Goal: Task Accomplishment & Management: Use online tool/utility

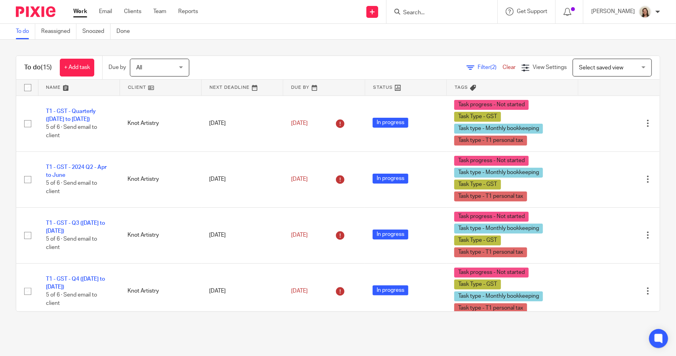
click at [478, 67] on span "Filter (2)" at bounding box center [490, 68] width 25 height 6
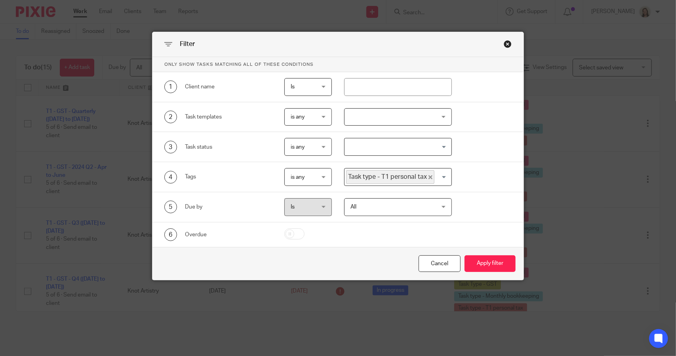
click at [429, 178] on icon "Deselect Task type - T1 personal tax" at bounding box center [431, 177] width 4 height 4
click at [424, 174] on input "Search for option" at bounding box center [396, 177] width 101 height 14
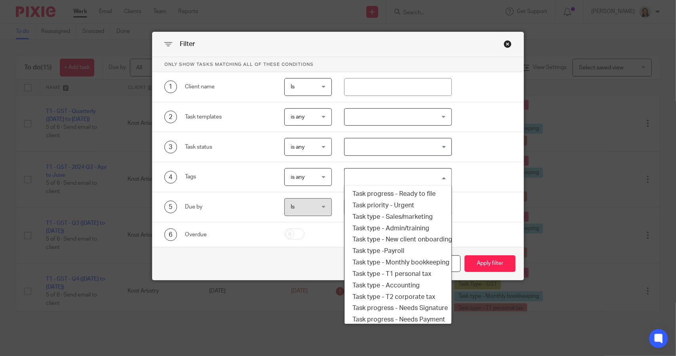
scroll to position [135, 0]
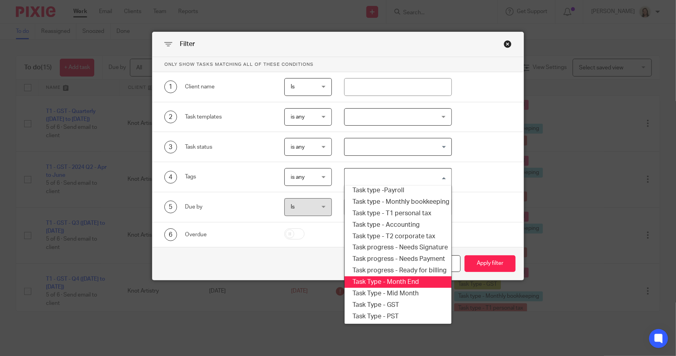
click at [406, 276] on li "Task Type - Month End" at bounding box center [398, 281] width 107 height 11
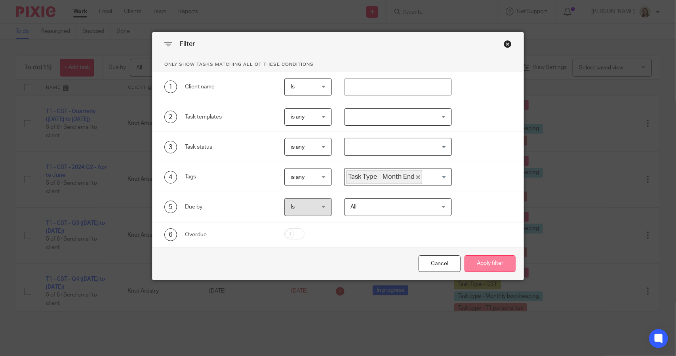
click at [474, 264] on button "Apply filter" at bounding box center [490, 263] width 51 height 17
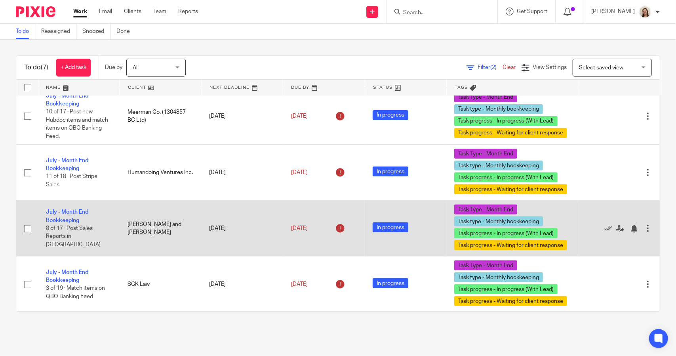
scroll to position [124, 0]
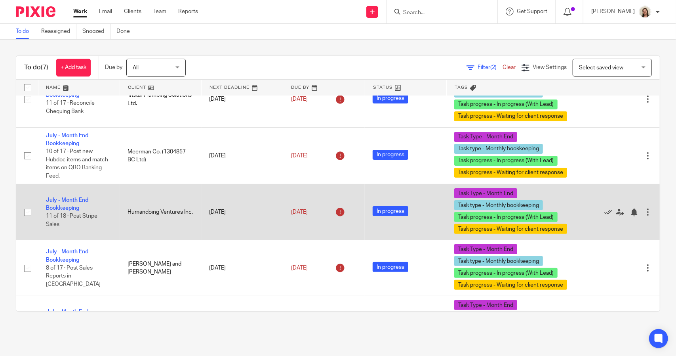
click at [79, 196] on td "July - Month End Bookkeeping 11 of 18 · Post Stripe Sales" at bounding box center [79, 212] width 82 height 56
click at [80, 199] on link "July - Month End Bookkeeping" at bounding box center [67, 203] width 42 height 13
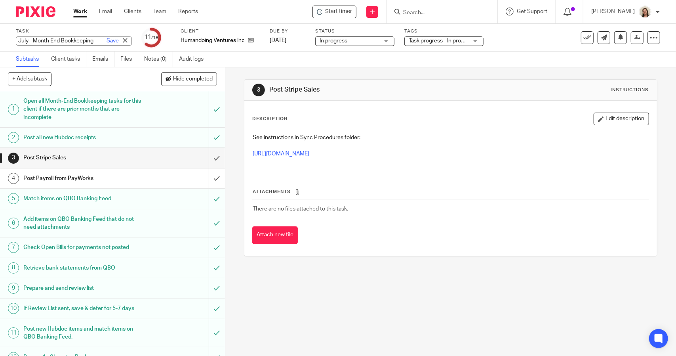
click at [50, 41] on div "July - Month End Bookkeeping Save July - Month End Bookkeeping" at bounding box center [74, 40] width 116 height 9
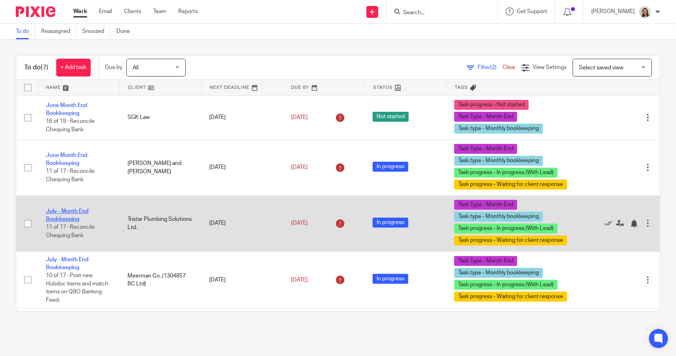
click at [77, 210] on link "July - Month End Bookkeeping" at bounding box center [67, 214] width 42 height 13
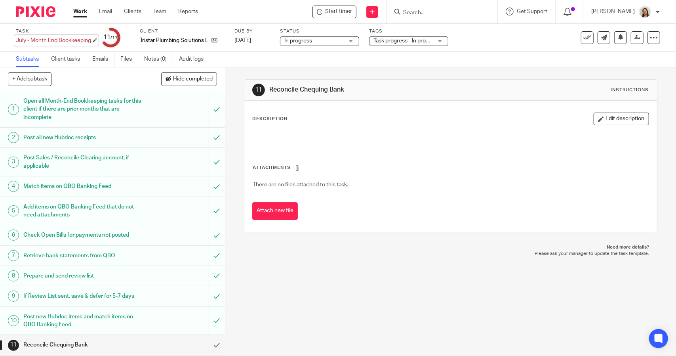
click at [60, 40] on div "July - Month End Bookkeeping Save July - Month End Bookkeeping" at bounding box center [53, 40] width 75 height 8
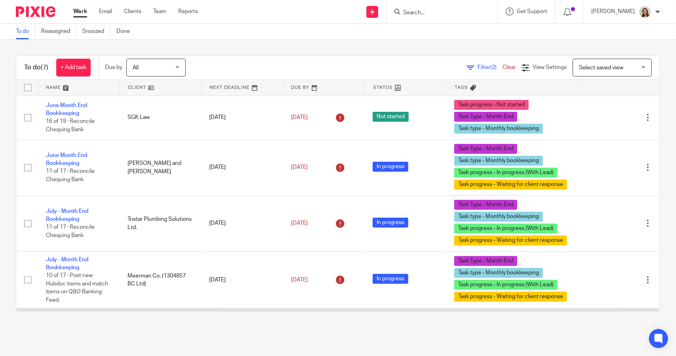
scroll to position [164, 0]
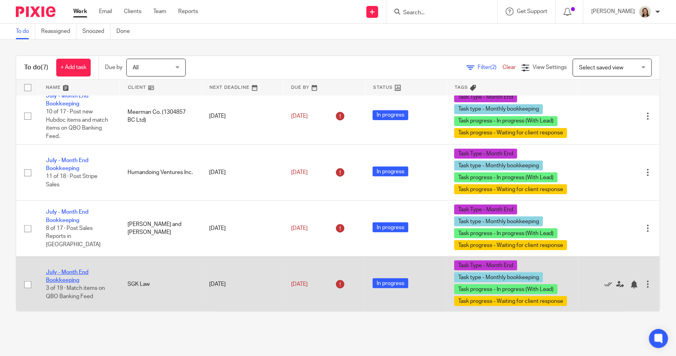
click at [82, 272] on link "July - Month End Bookkeeping" at bounding box center [67, 275] width 42 height 13
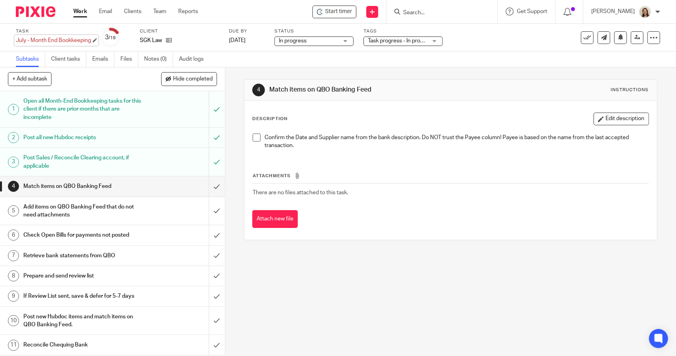
click at [44, 38] on div "July - Month End Bookkeeping Save July - Month End Bookkeeping" at bounding box center [53, 40] width 75 height 8
click at [79, 12] on link "Work" at bounding box center [80, 12] width 14 height 8
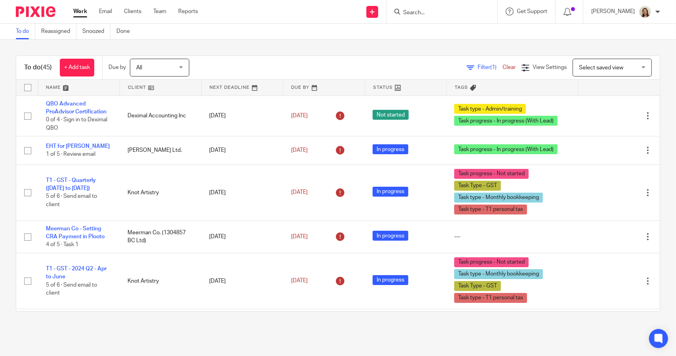
click at [491, 65] on span "(1)" at bounding box center [494, 68] width 6 height 6
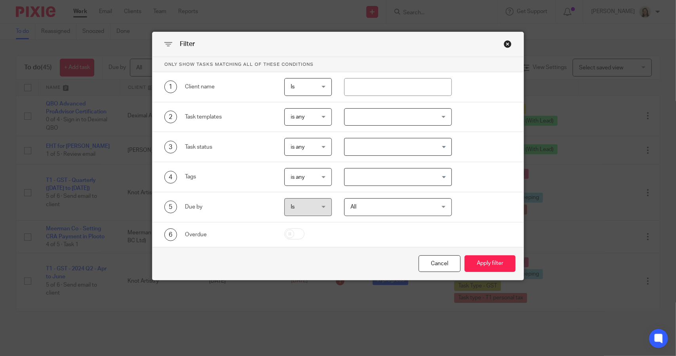
click at [391, 170] on input "Search for option" at bounding box center [396, 177] width 101 height 14
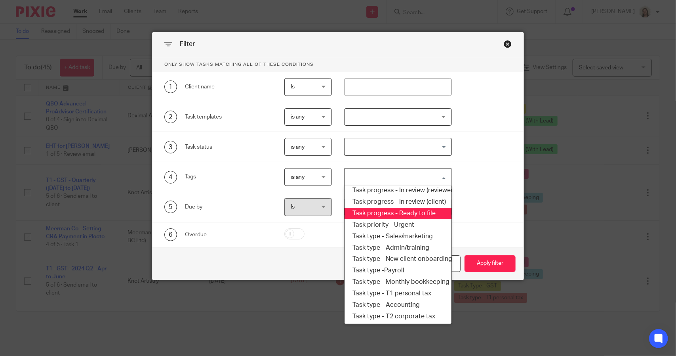
scroll to position [135, 0]
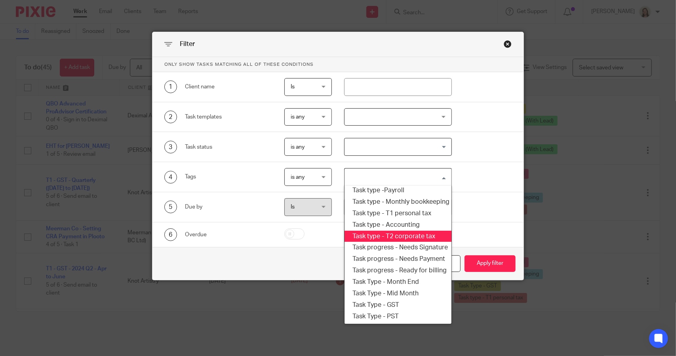
click at [394, 231] on li "Task type - T2 corporate tax" at bounding box center [398, 236] width 107 height 11
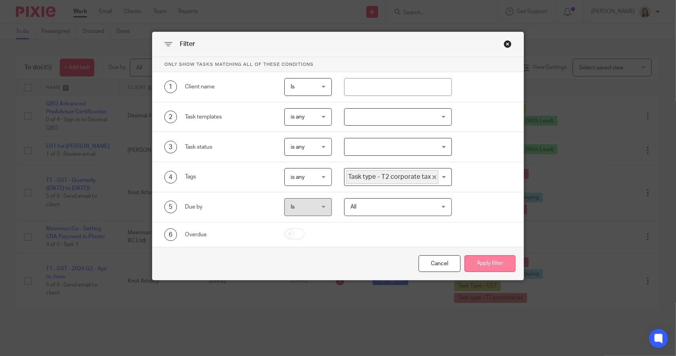
click at [479, 266] on button "Apply filter" at bounding box center [490, 263] width 51 height 17
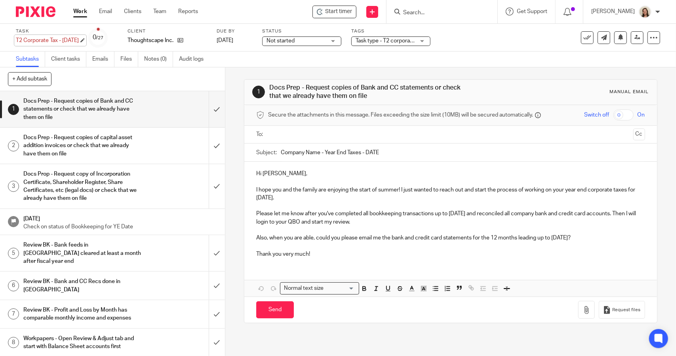
click at [65, 37] on div "T2 Corporate Tax - [DATE] Save T2 Corporate Tax - [DATE]" at bounding box center [47, 40] width 63 height 8
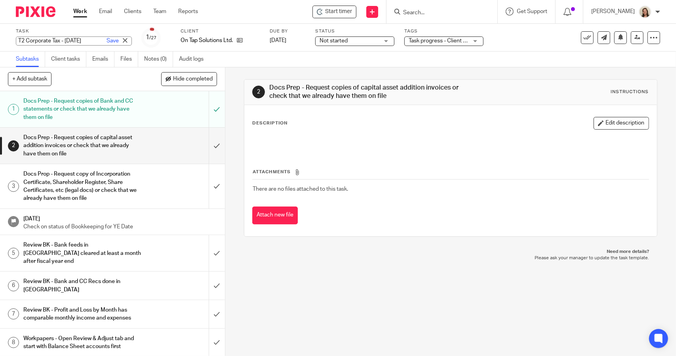
click at [50, 38] on div "T2 Corporate Tax - [DATE] Save T2 Corporate Tax - [DATE]" at bounding box center [74, 40] width 116 height 9
